Goal: Task Accomplishment & Management: Manage account settings

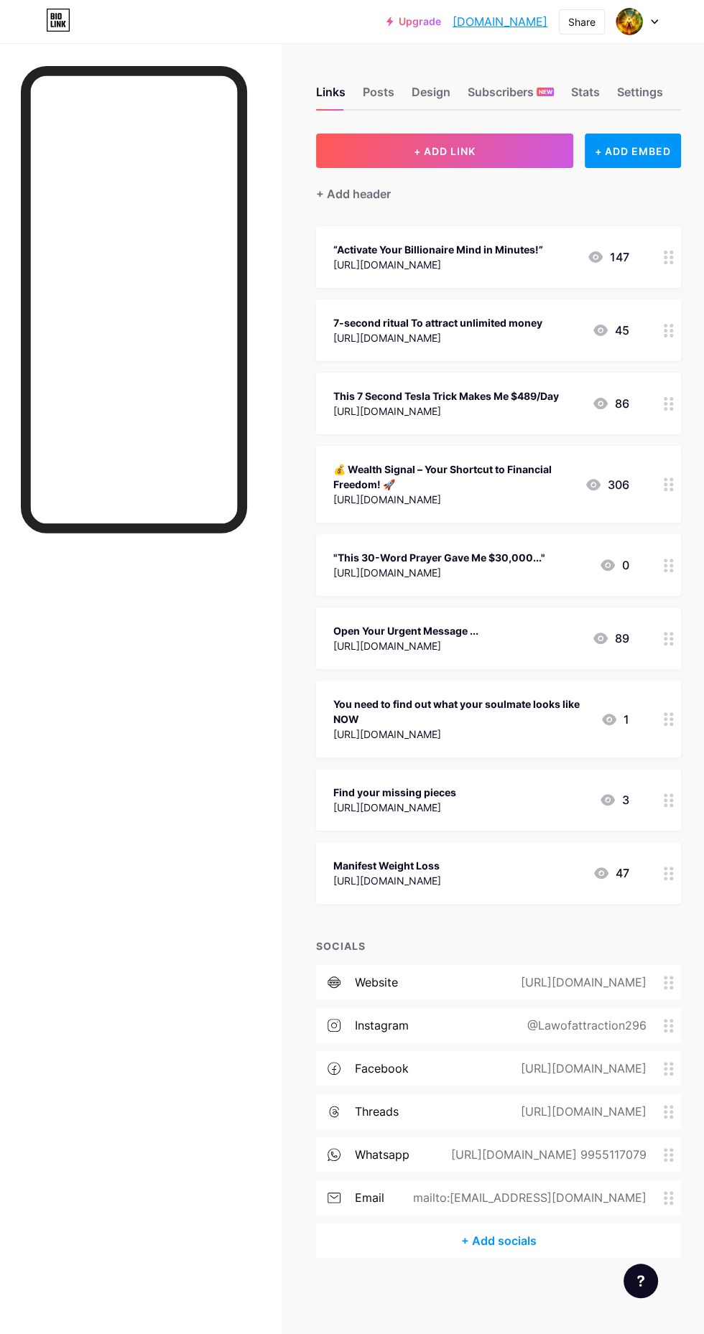
click at [481, 161] on button "+ ADD LINK" at bounding box center [444, 151] width 257 height 34
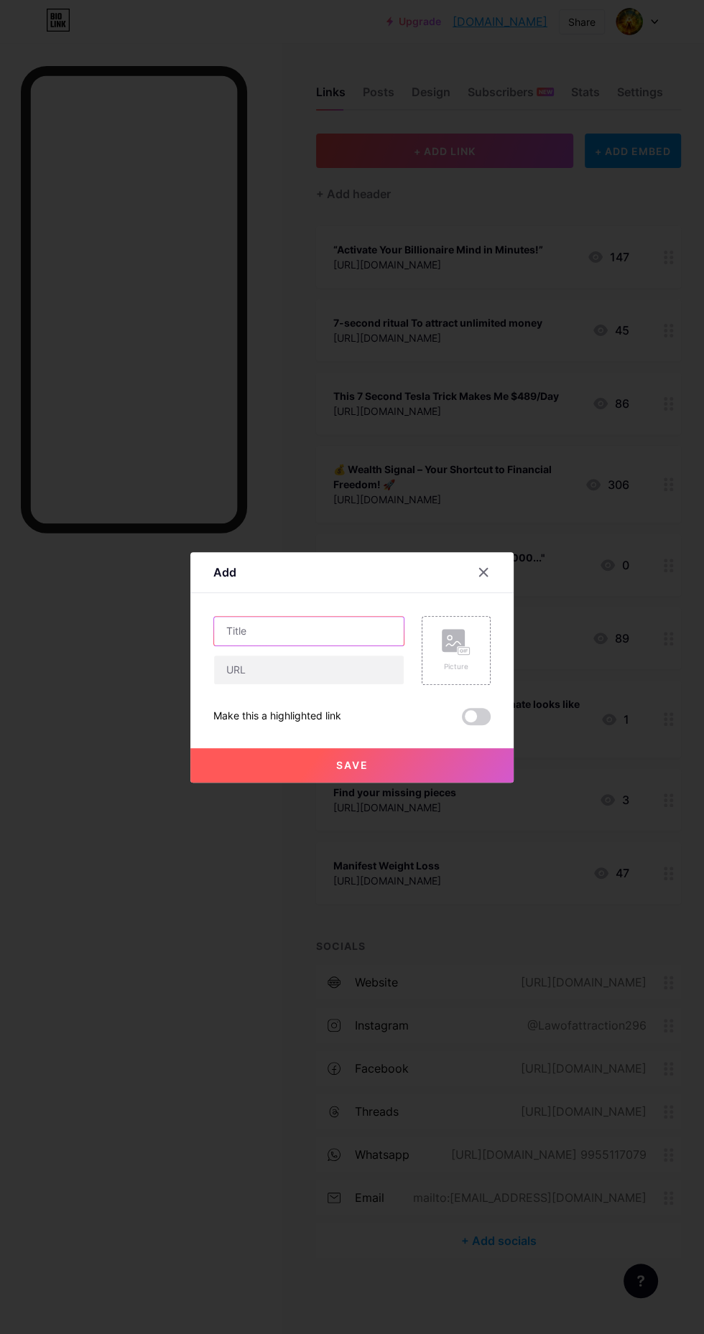
click at [330, 646] on input "text" at bounding box center [309, 631] width 190 height 29
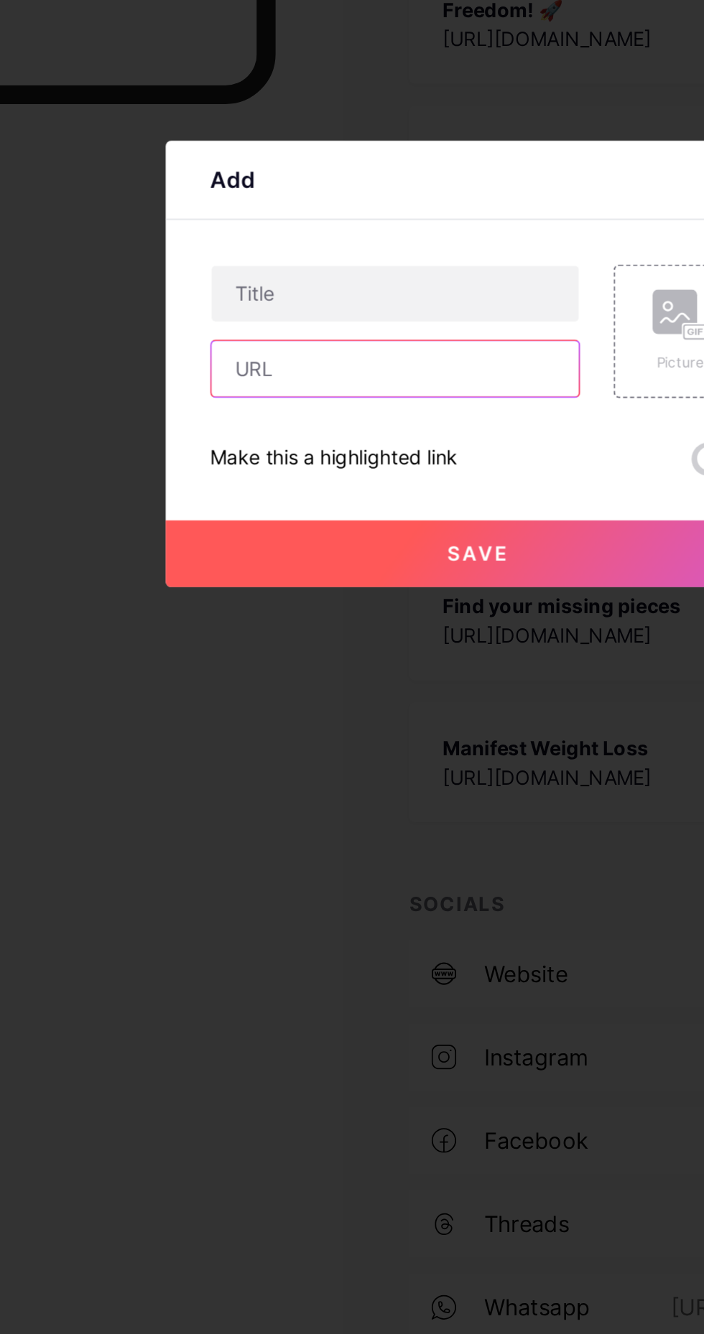
click at [319, 684] on input "text" at bounding box center [309, 670] width 190 height 29
type input "[URL][DOMAIN_NAME]"
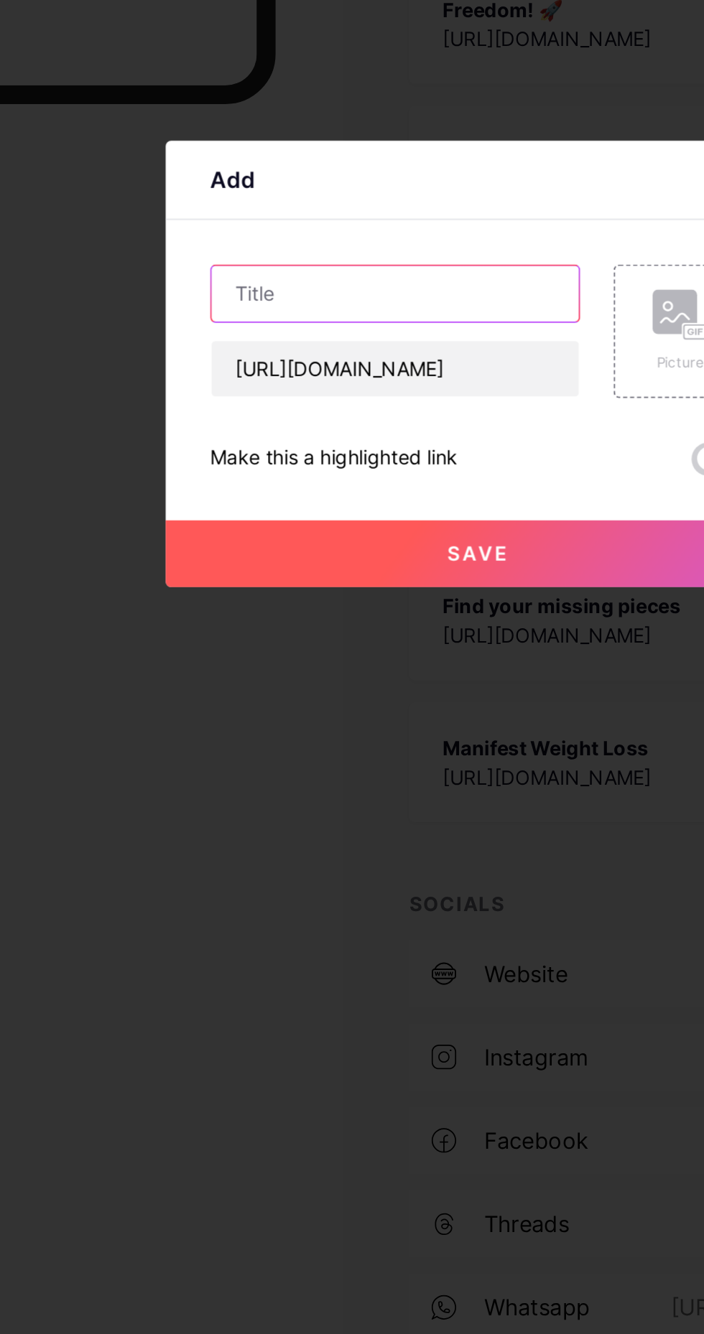
click at [338, 646] on input "text" at bounding box center [309, 631] width 190 height 29
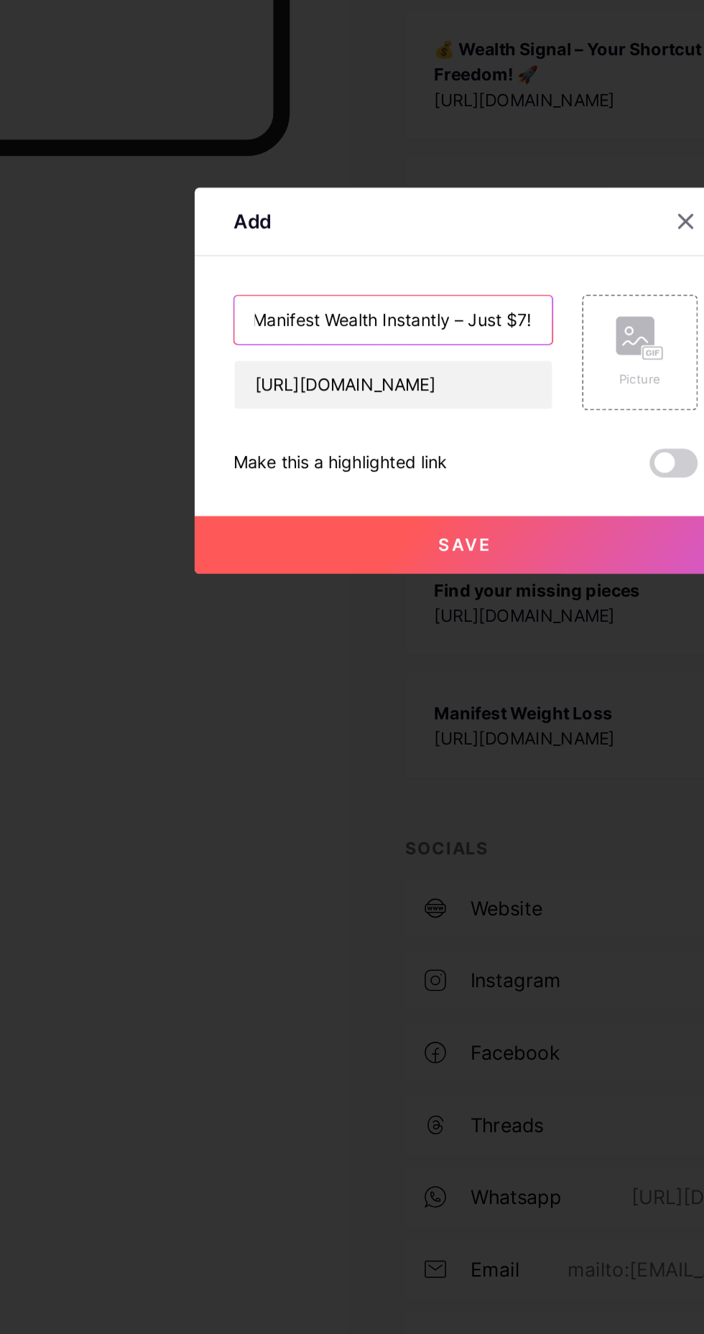
type input "💰 Manifest Wealth Instantly – Just $7!"
click at [379, 783] on button "Save" at bounding box center [351, 765] width 323 height 34
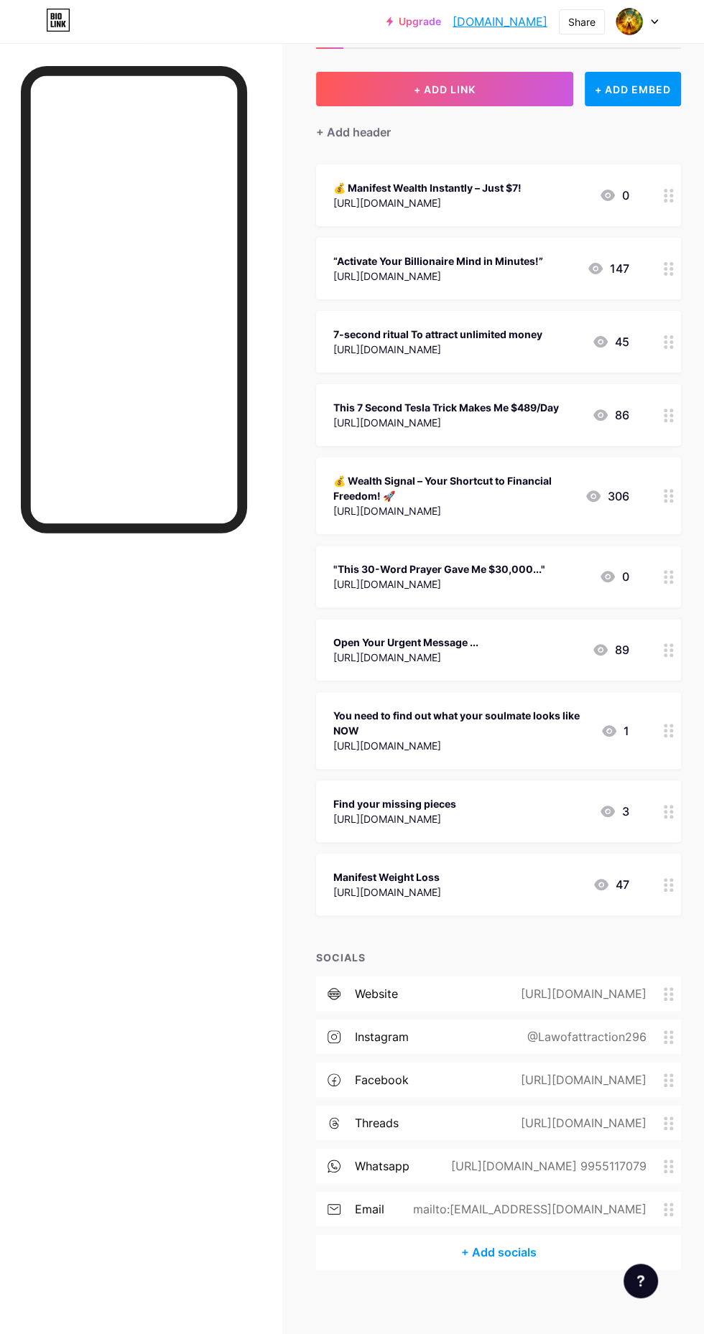
scroll to position [0, 0]
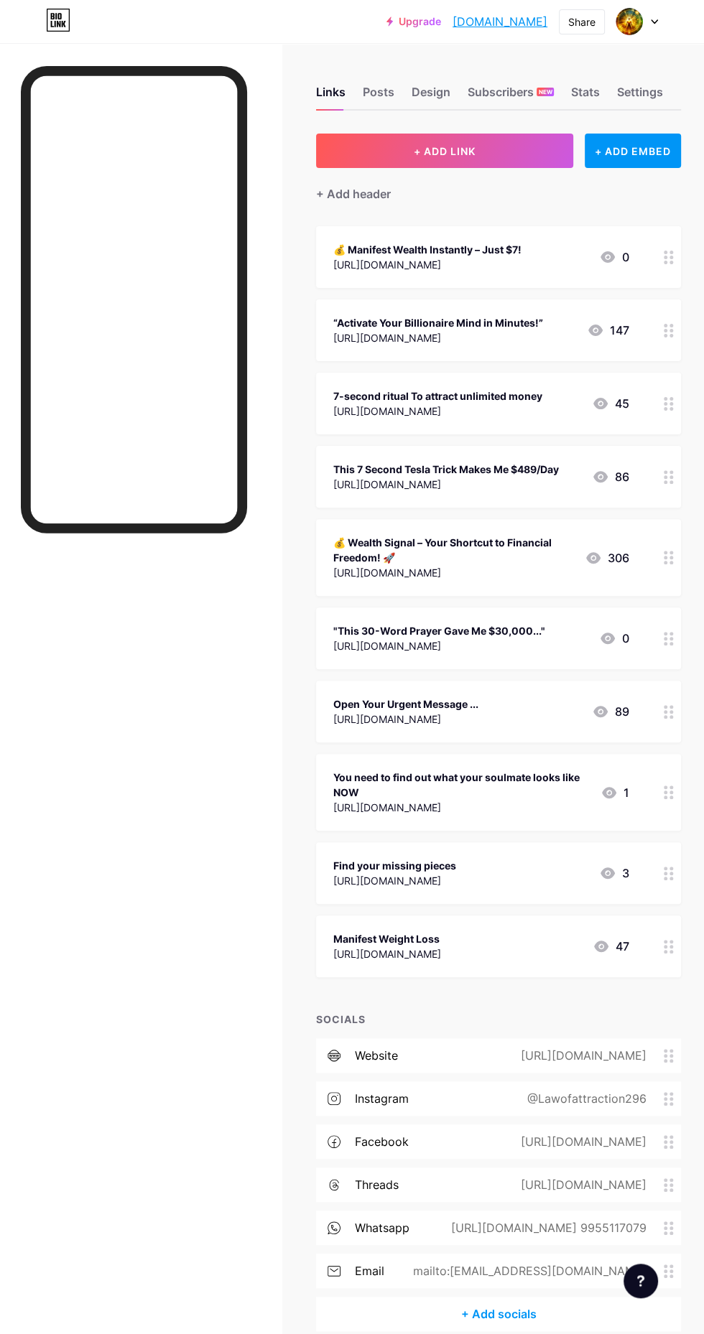
click at [424, 95] on div "Design" at bounding box center [431, 96] width 39 height 26
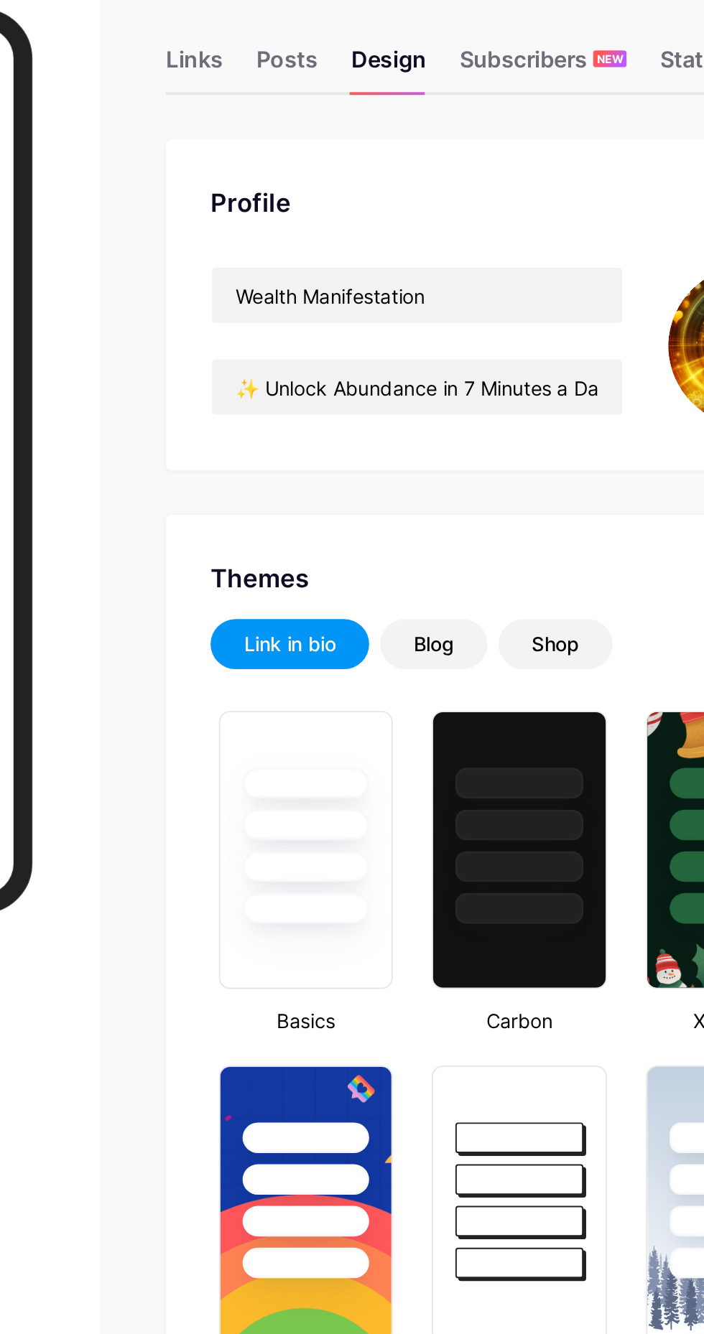
click at [397, 185] on div "Profile Wealth Manifestation ✨ Unlock Abundance in 7 Minutes a Day! 🎯 Free Guid…" at bounding box center [498, 219] width 365 height 171
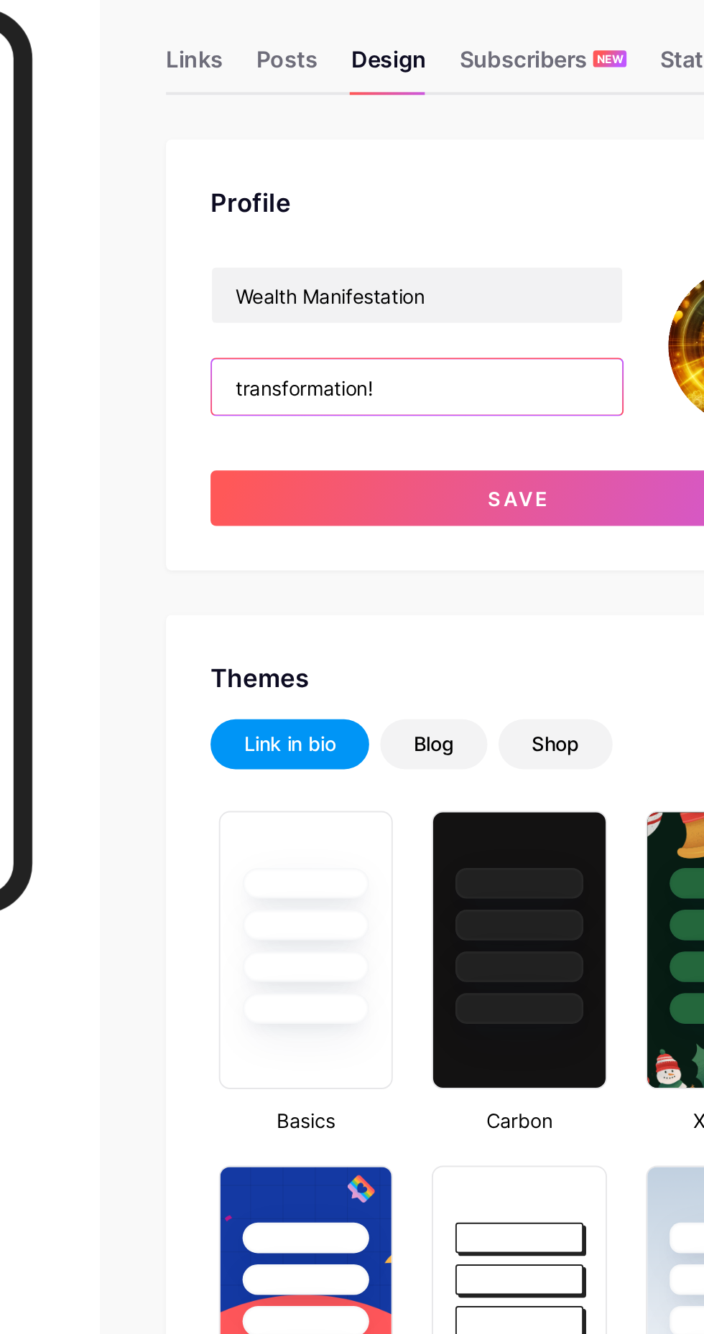
click at [492, 259] on input "transformation!" at bounding box center [446, 261] width 212 height 29
type input "trans"
type input "🚀 Unlock your Wealth Attraction Power in minutes! ✅ Instant Access to 7-Minute …"
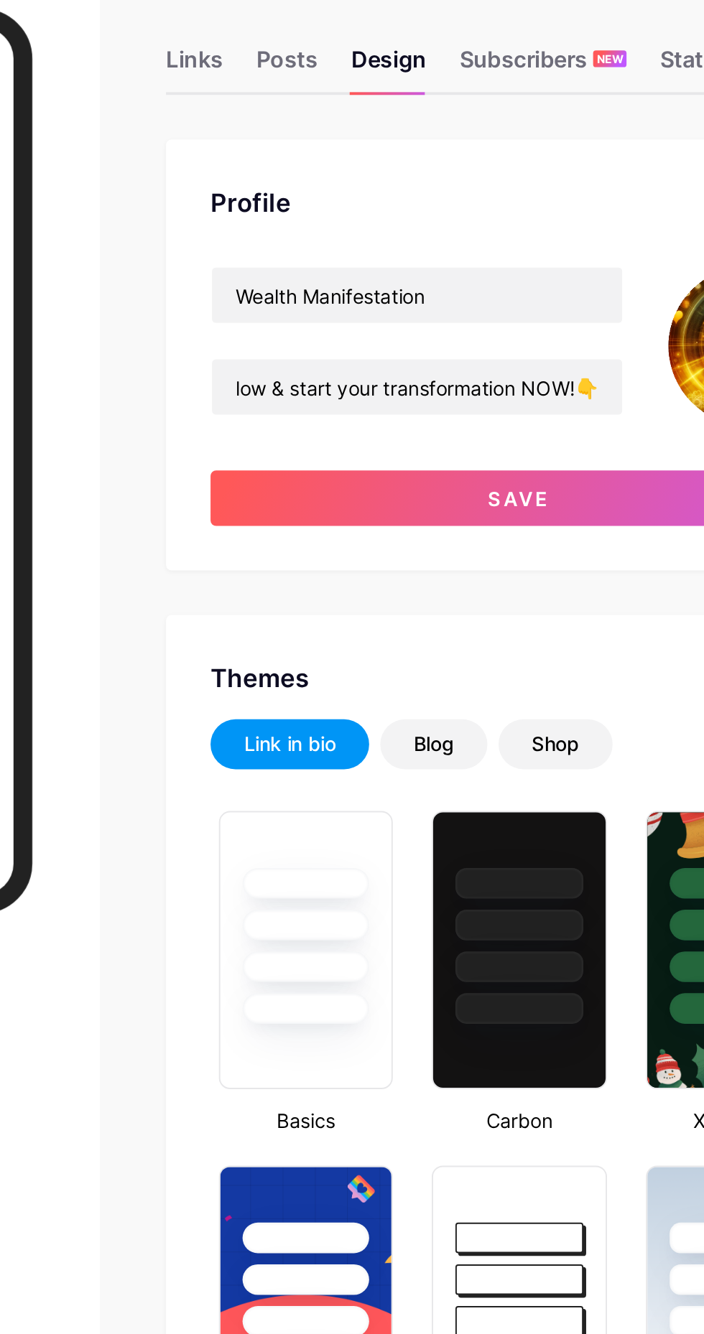
click at [554, 327] on button "Save" at bounding box center [498, 319] width 319 height 29
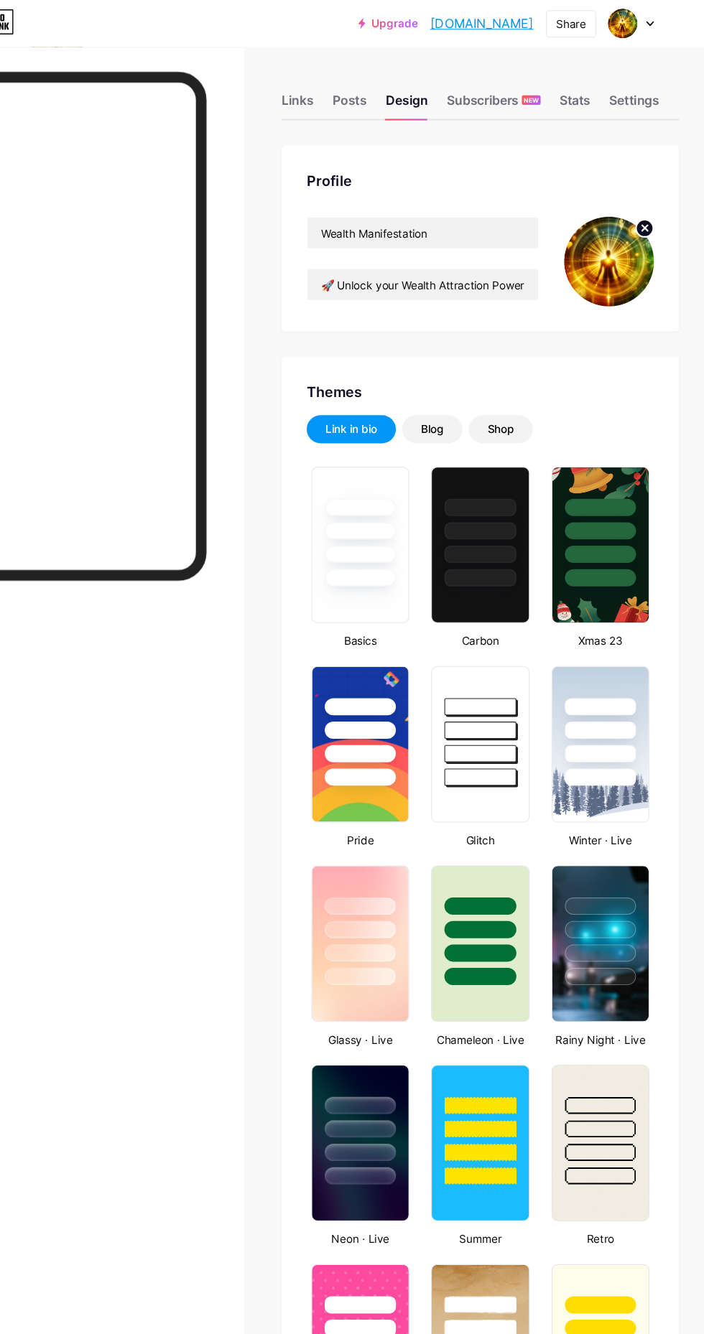
scroll to position [0, 0]
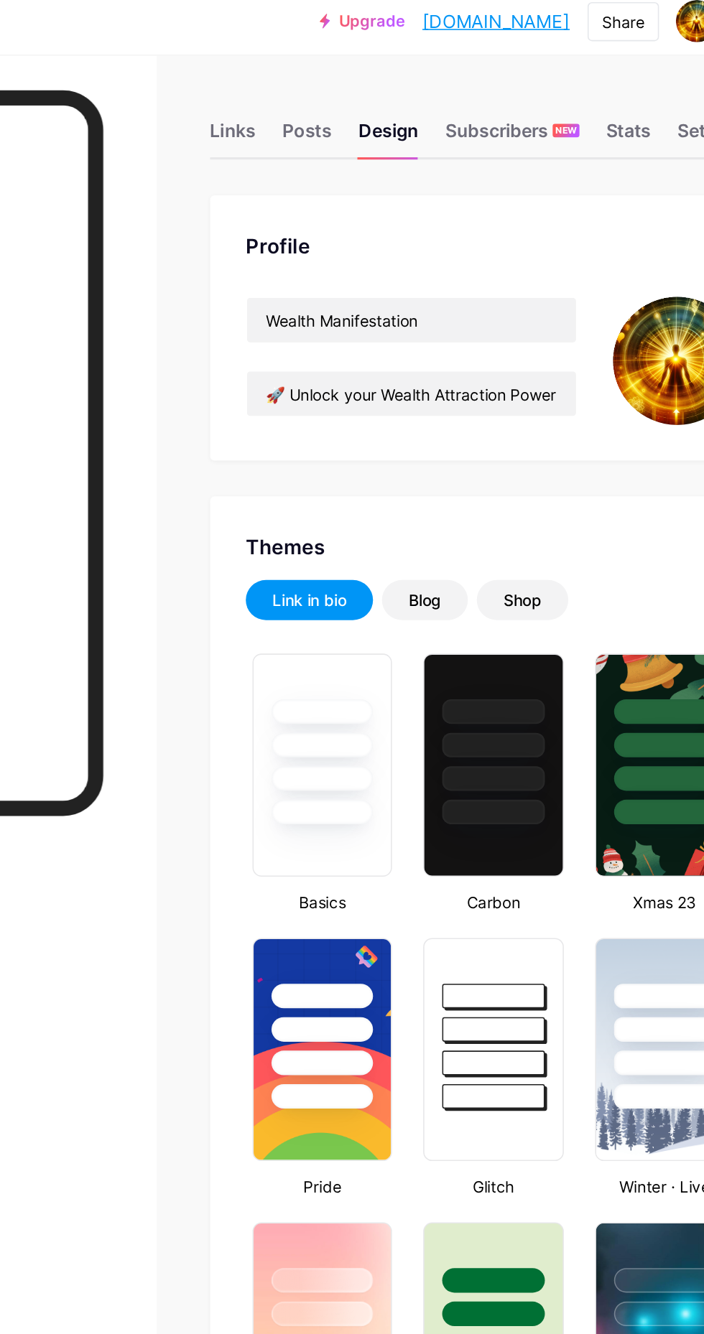
click at [334, 98] on div "Links" at bounding box center [330, 96] width 29 height 26
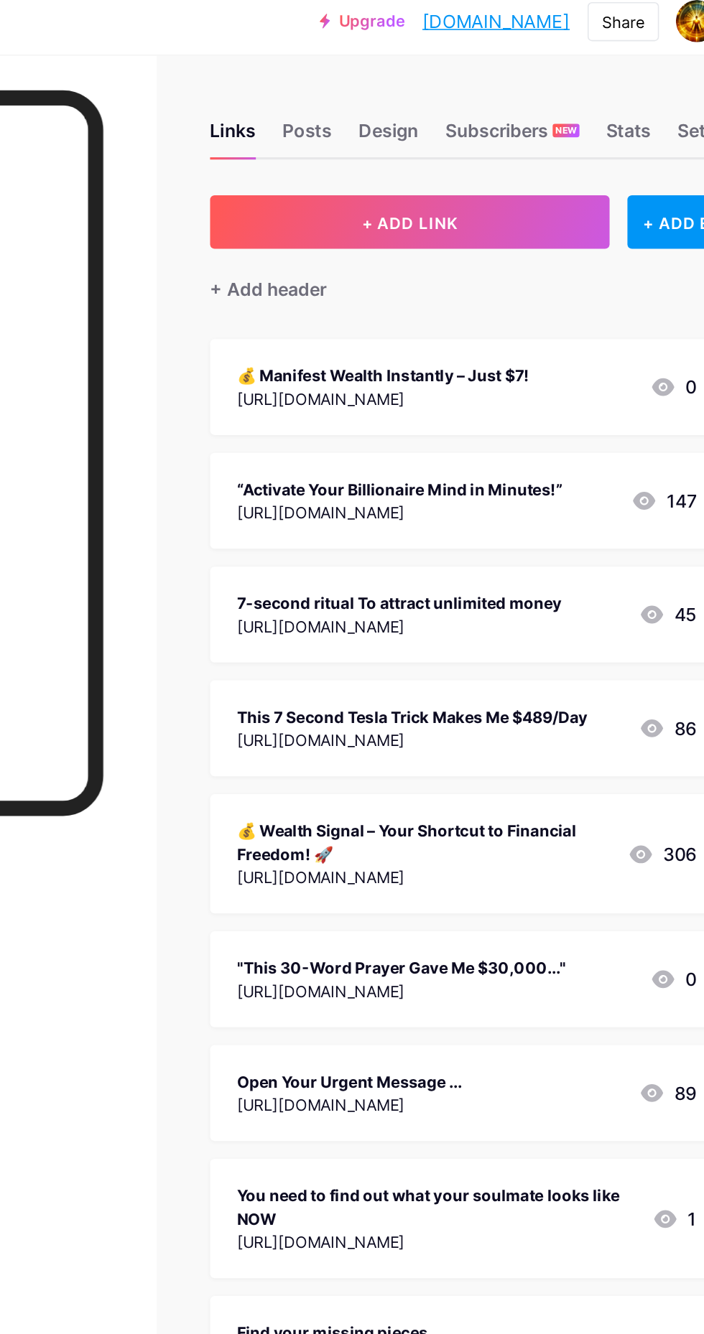
click at [409, 268] on div "[URL][DOMAIN_NAME]" at bounding box center [427, 264] width 188 height 15
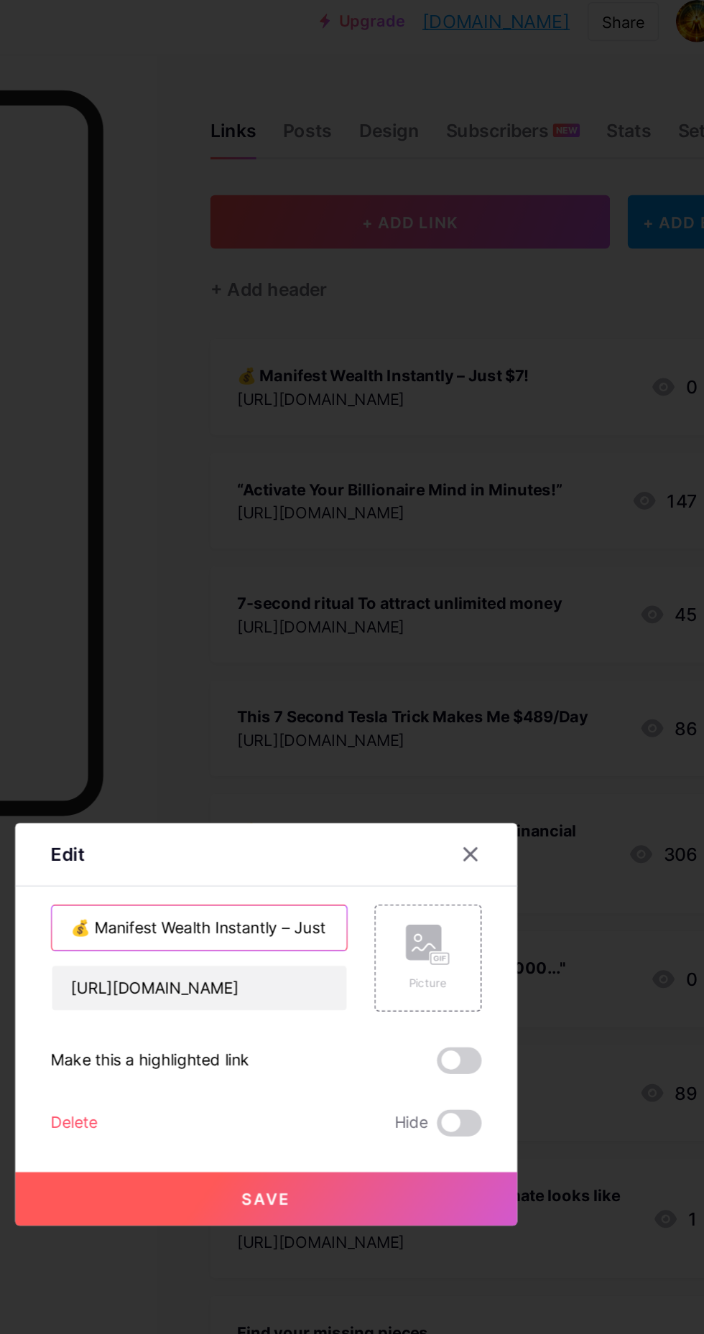
click at [385, 620] on input "💰 Manifest Wealth Instantly – Just $7!" at bounding box center [309, 605] width 190 height 29
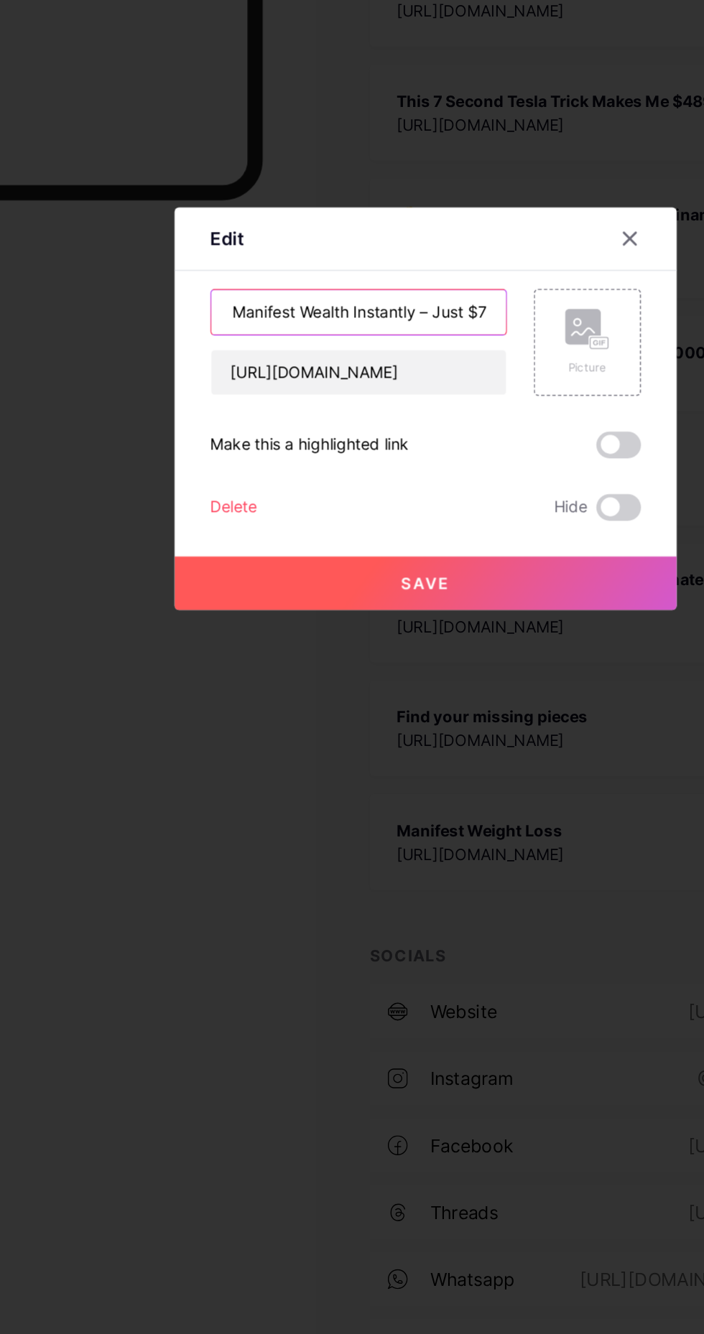
scroll to position [0, 14]
type input "💰 Manifest Wealth Instantly – Just $7"
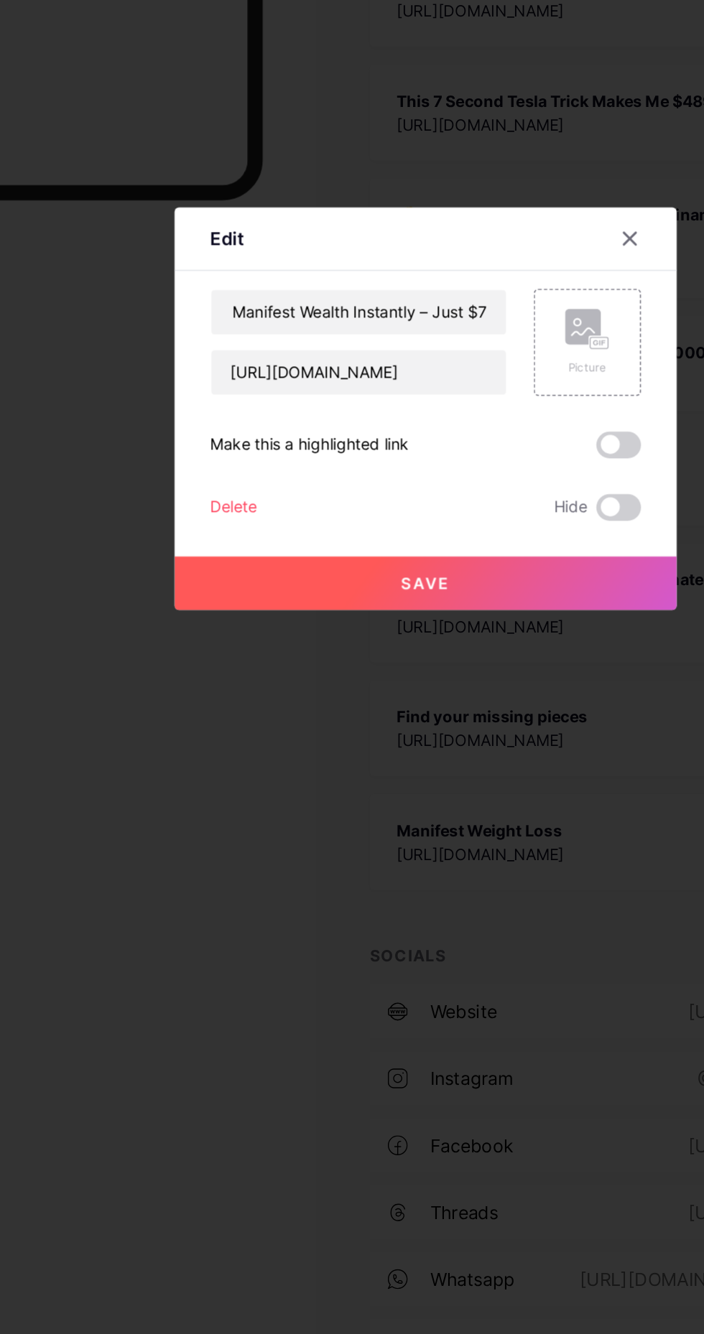
click at [460, 628] on rect at bounding box center [463, 624] width 11 height 7
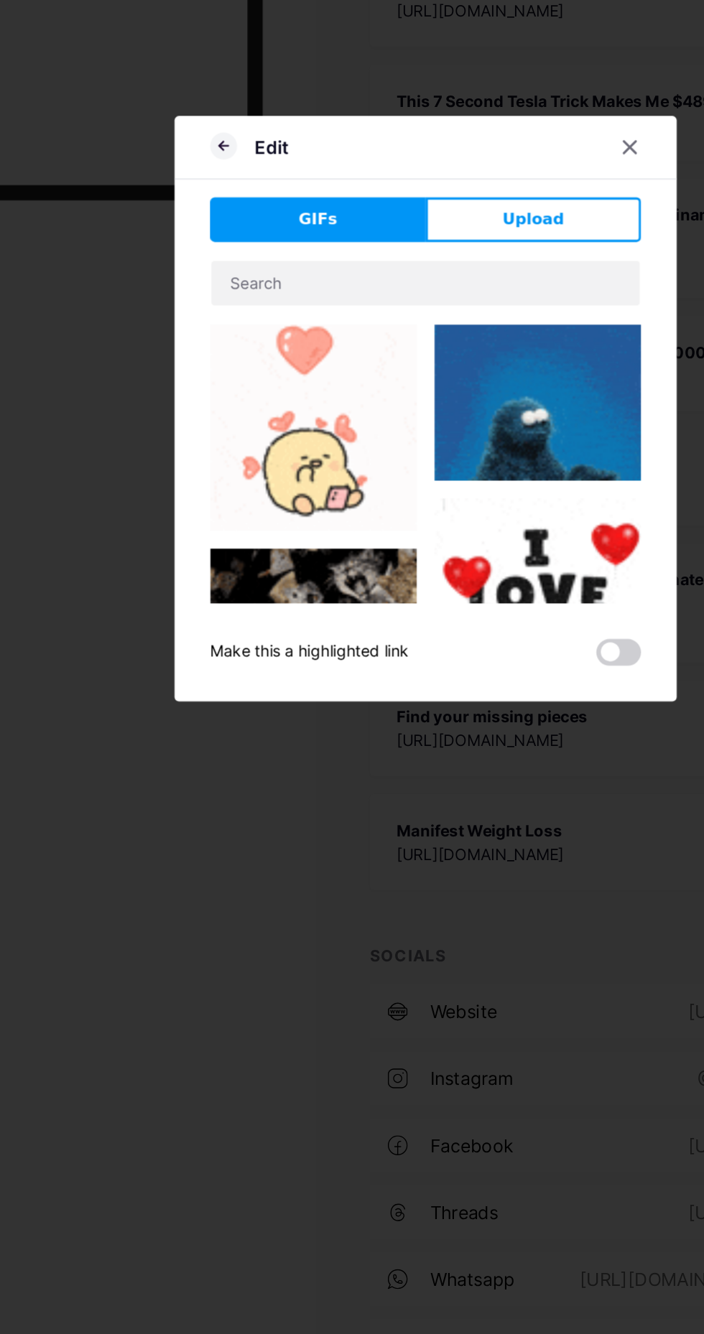
click at [442, 560] on button "Upload" at bounding box center [421, 545] width 139 height 29
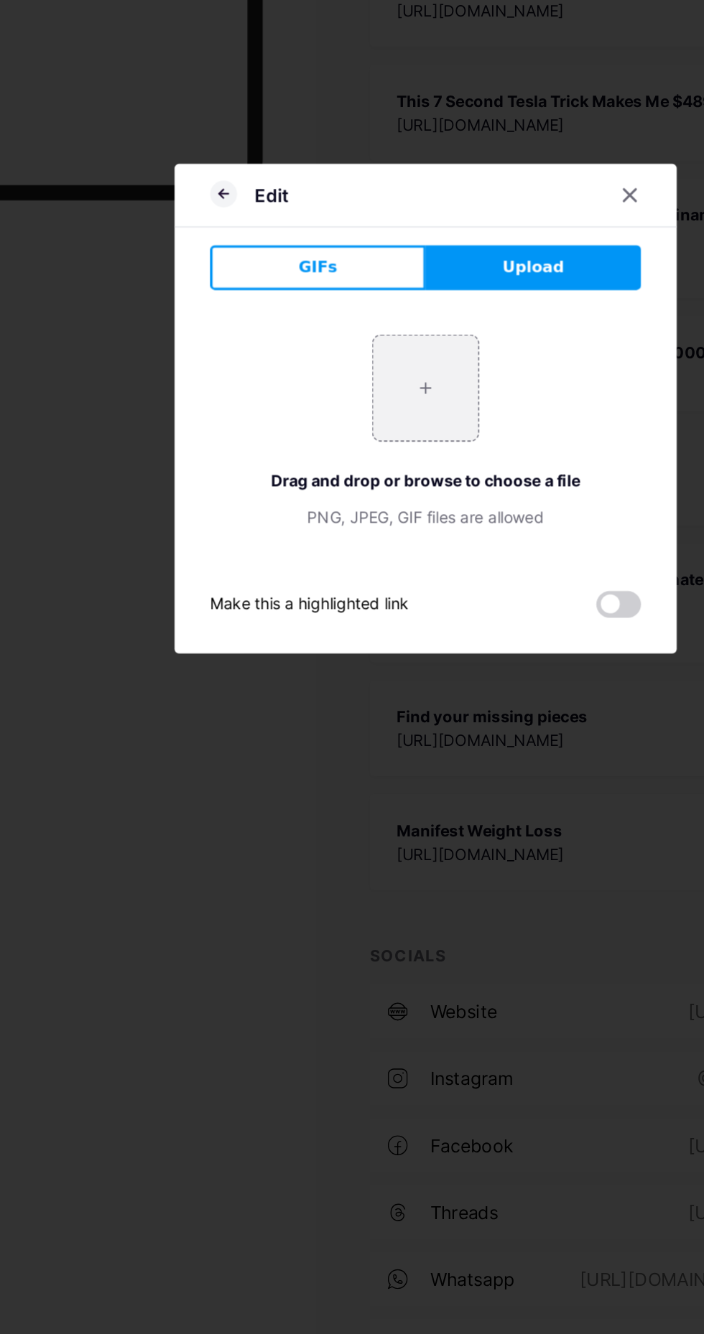
click at [358, 688] on input "file" at bounding box center [352, 655] width 68 height 68
type input "C:\fakepath\images.png"
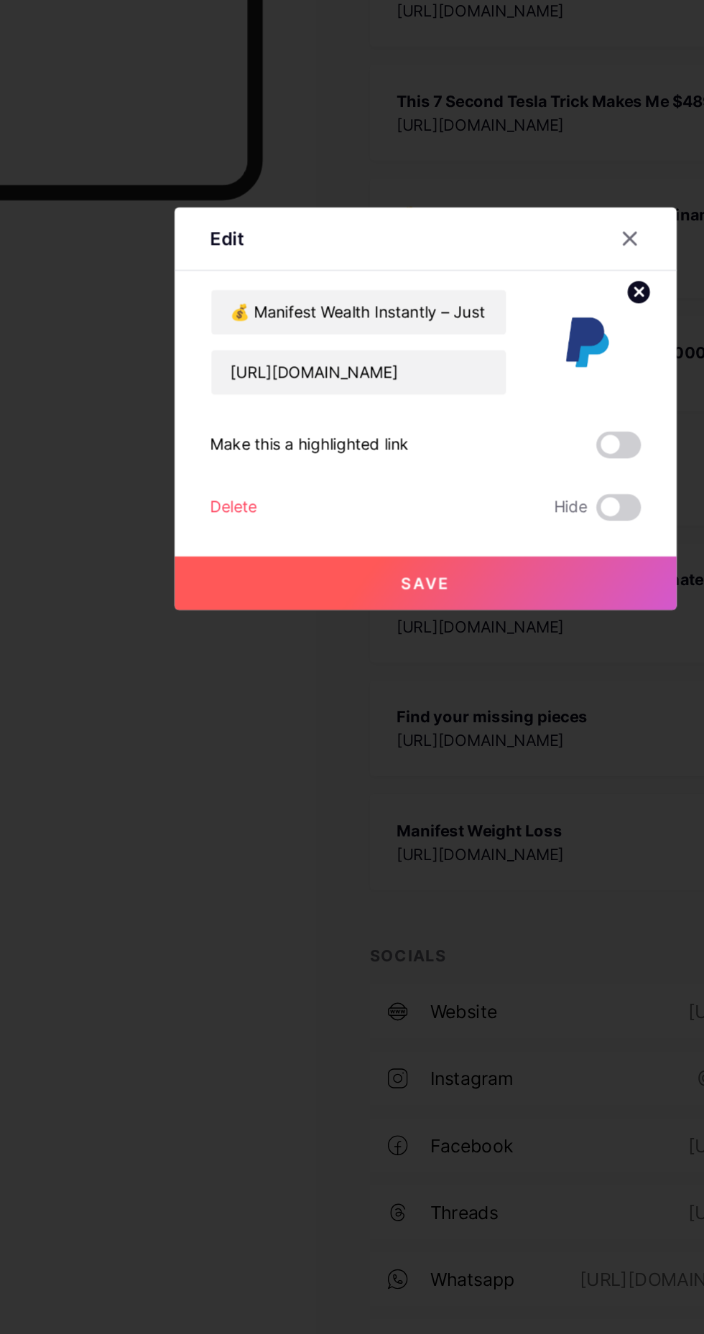
click at [424, 797] on button "Save" at bounding box center [351, 780] width 323 height 34
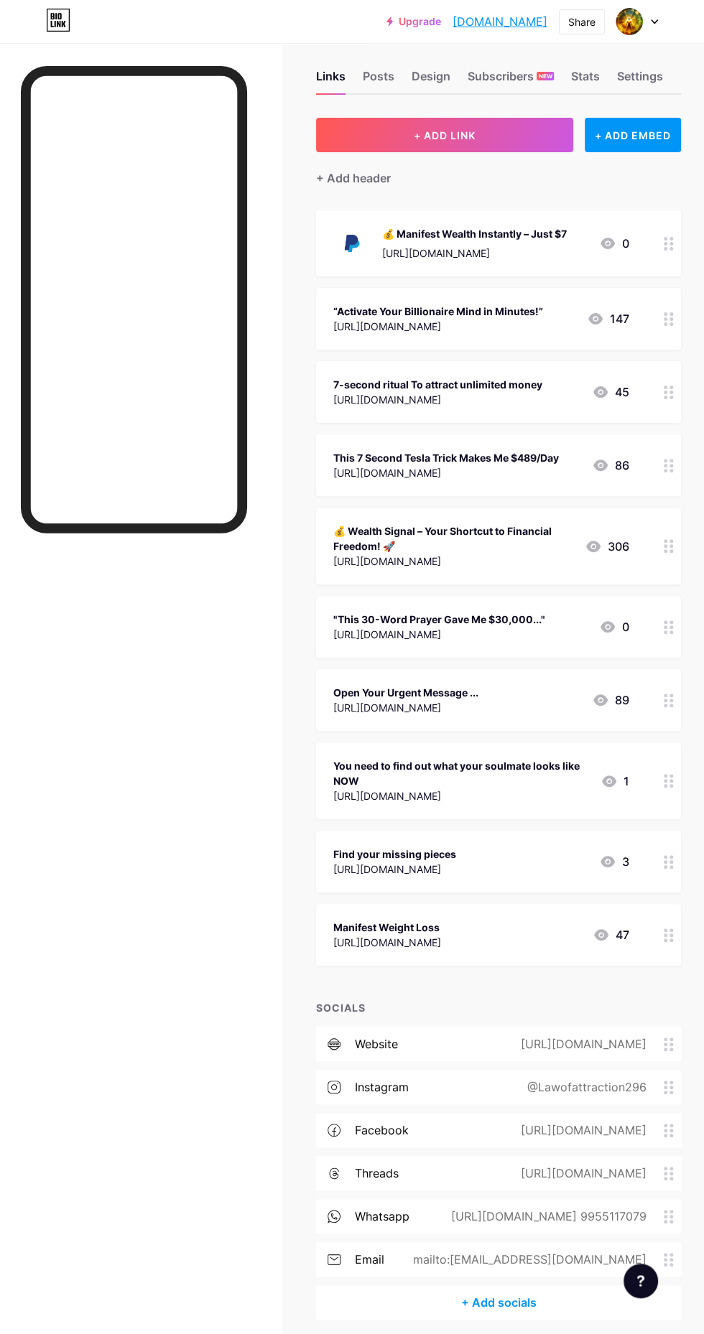
scroll to position [0, 0]
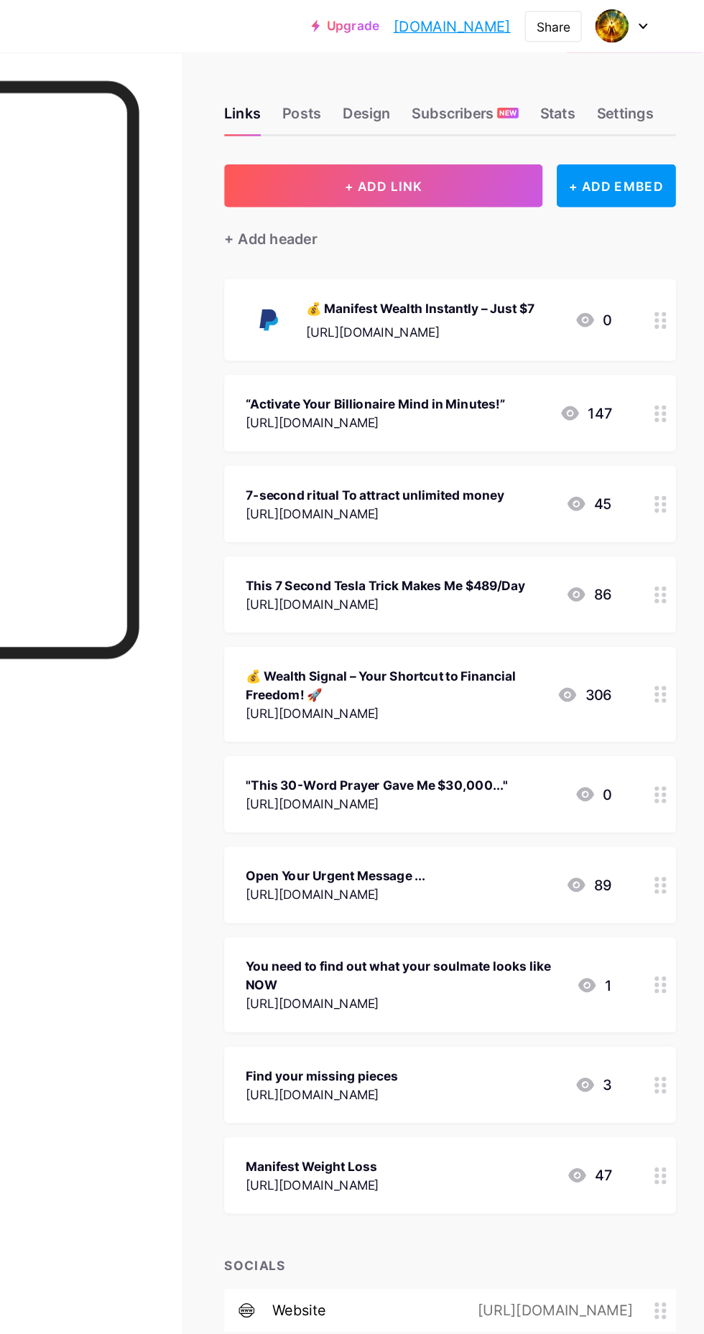
click at [514, 257] on div "💰 Manifest Wealth Instantly – Just $7 [URL][DOMAIN_NAME]" at bounding box center [474, 259] width 185 height 37
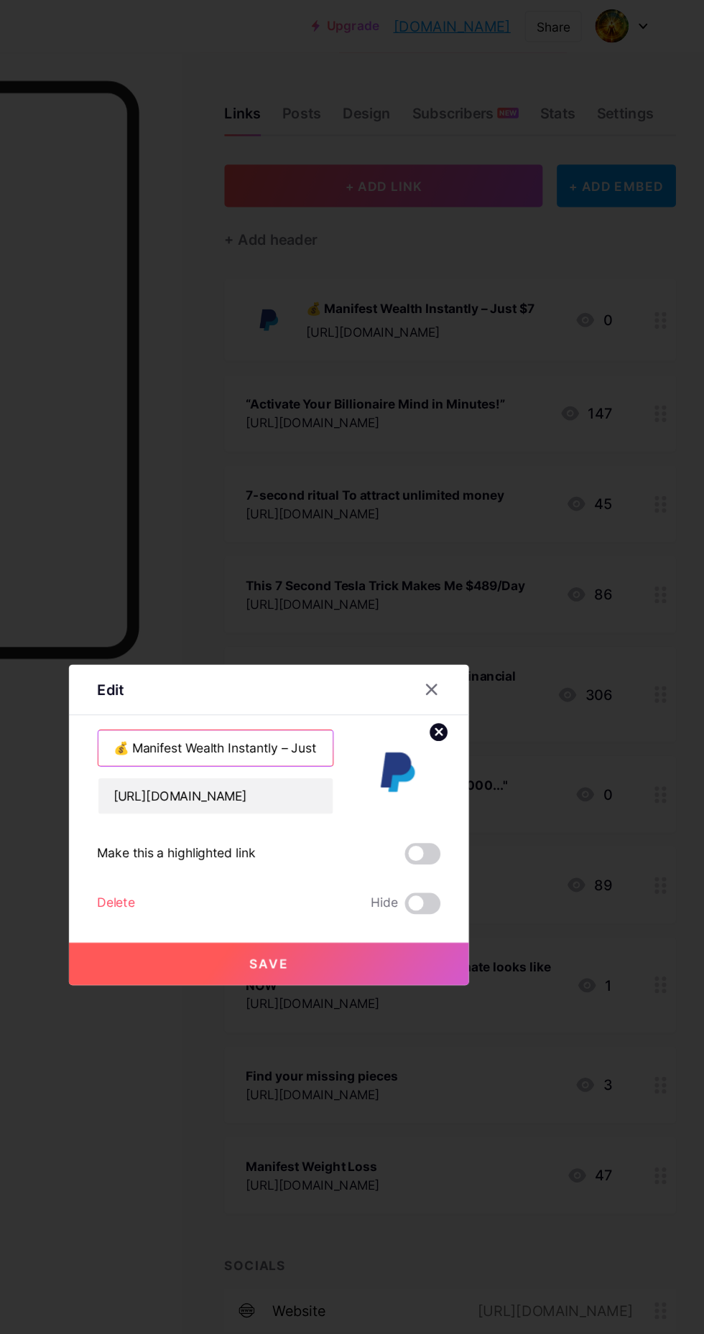
click at [384, 620] on input "💰 Manifest Wealth Instantly – Just $7" at bounding box center [309, 605] width 190 height 29
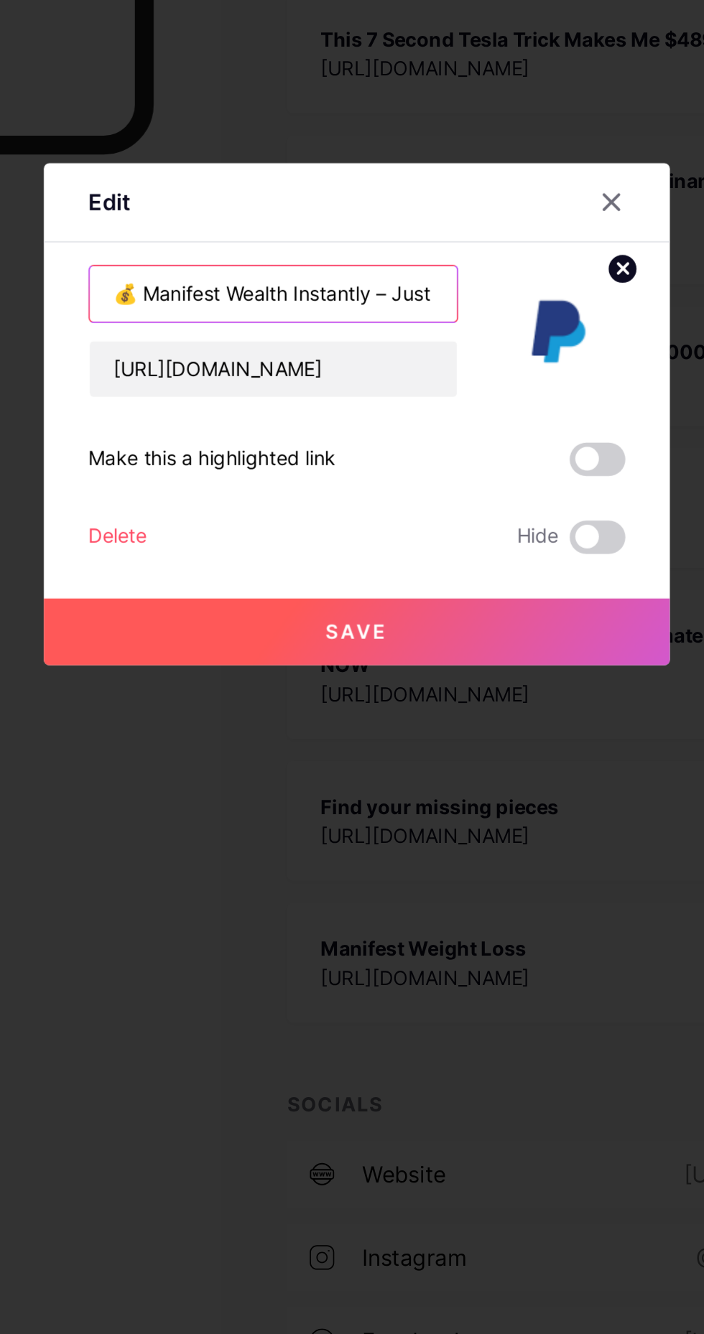
scroll to position [0, 14]
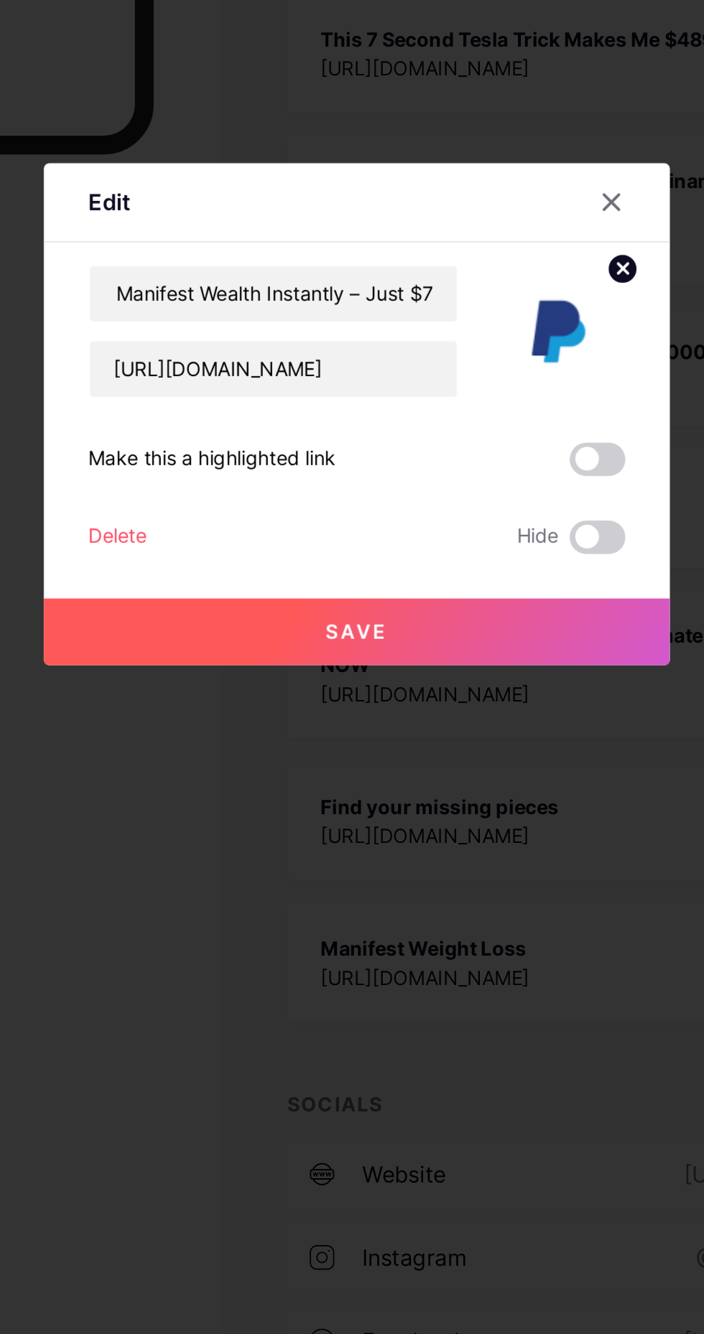
click at [483, 564] on icon at bounding box center [483, 557] width 11 height 11
